Goal: Task Accomplishment & Management: Use online tool/utility

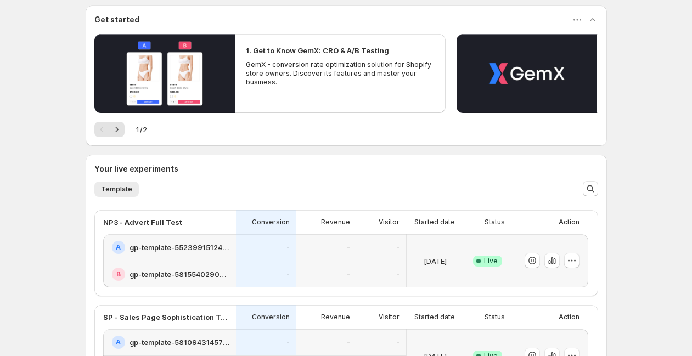
scroll to position [271, 0]
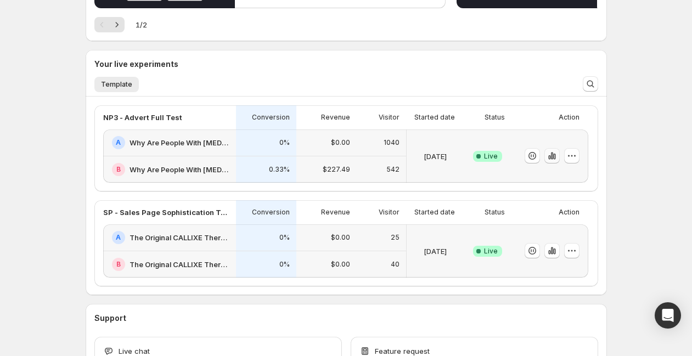
click at [555, 158] on icon "button" at bounding box center [552, 155] width 11 height 11
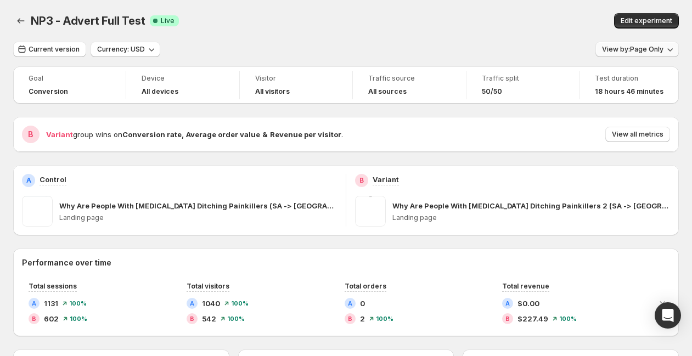
click at [663, 48] on span "View by: Page Only" at bounding box center [633, 49] width 62 height 9
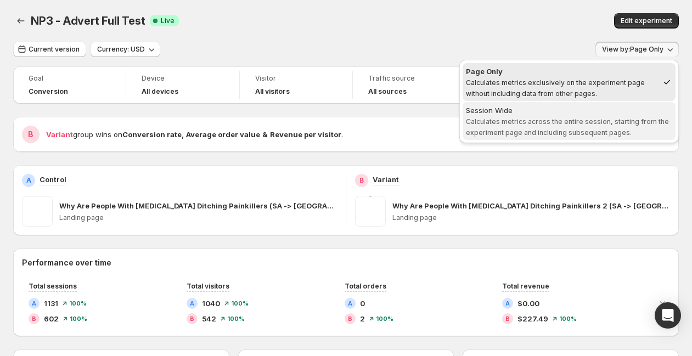
click at [601, 128] on span "Calculates metrics across the entire session, starting from the experiment page…" at bounding box center [567, 127] width 203 height 19
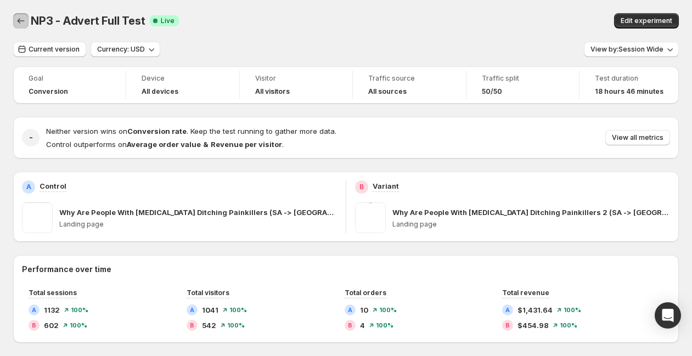
click at [14, 21] on button "Back" at bounding box center [20, 20] width 15 height 15
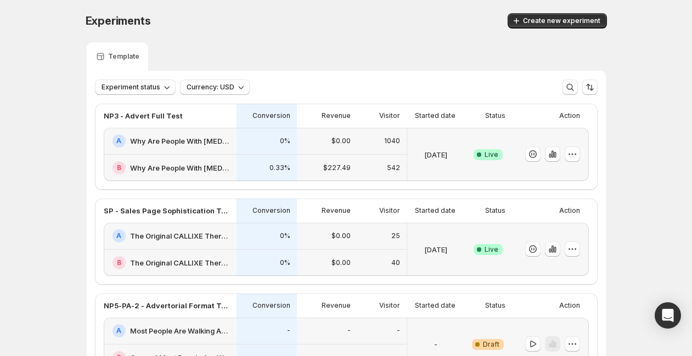
click at [554, 251] on icon "button" at bounding box center [552, 249] width 2 height 7
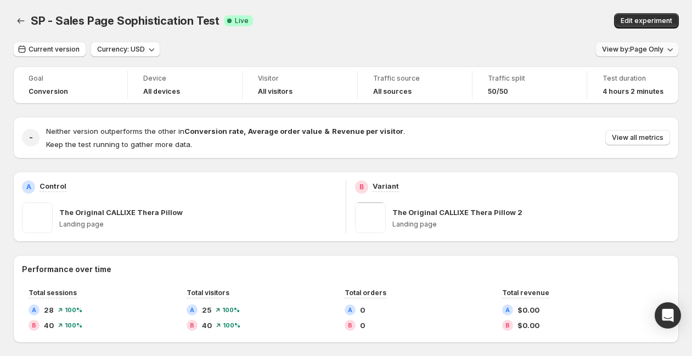
click at [636, 54] on button "View by: Page Only" at bounding box center [637, 49] width 83 height 15
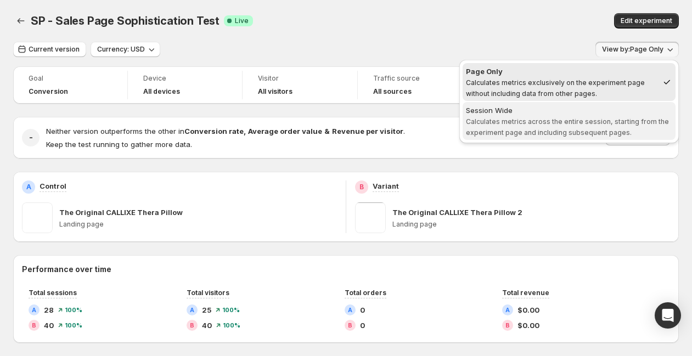
click at [605, 121] on span "Calculates metrics across the entire session, starting from the experiment page…" at bounding box center [567, 127] width 203 height 19
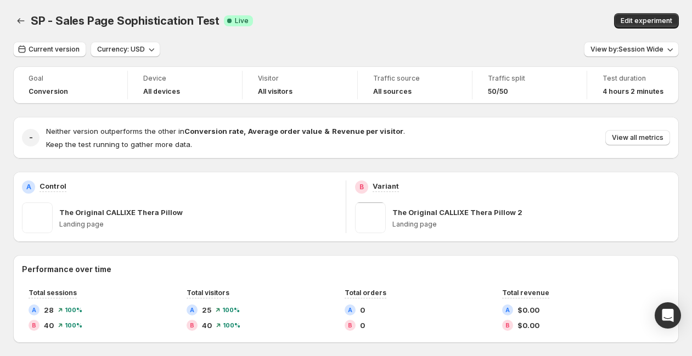
click at [19, 19] on icon "Back" at bounding box center [21, 20] width 7 height 5
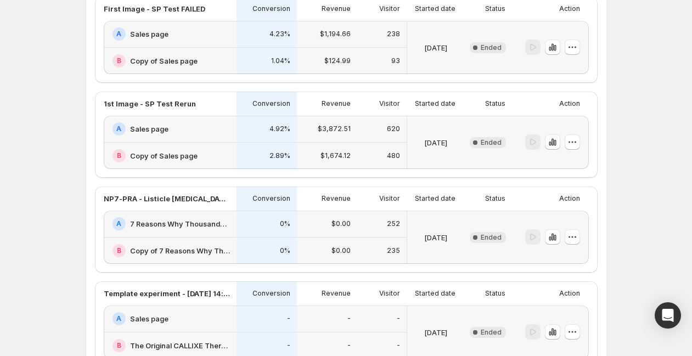
scroll to position [567, 0]
